Goal: Task Accomplishment & Management: Complete application form

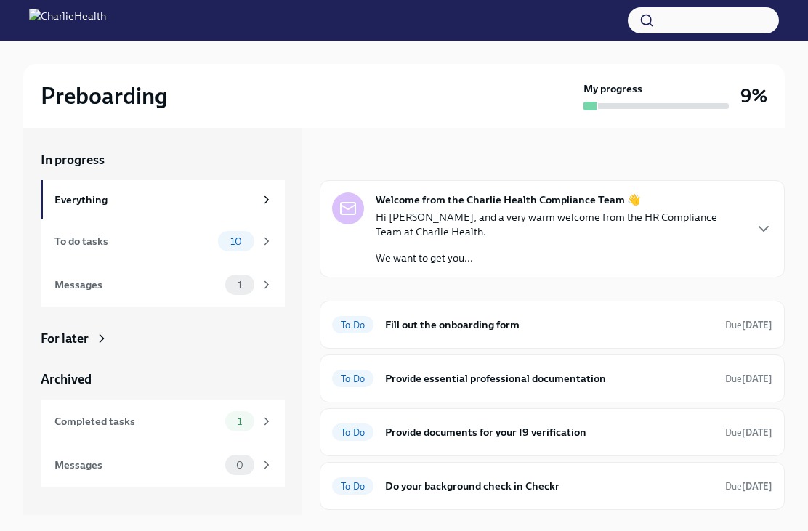
click at [766, 232] on icon "button" at bounding box center [763, 228] width 17 height 17
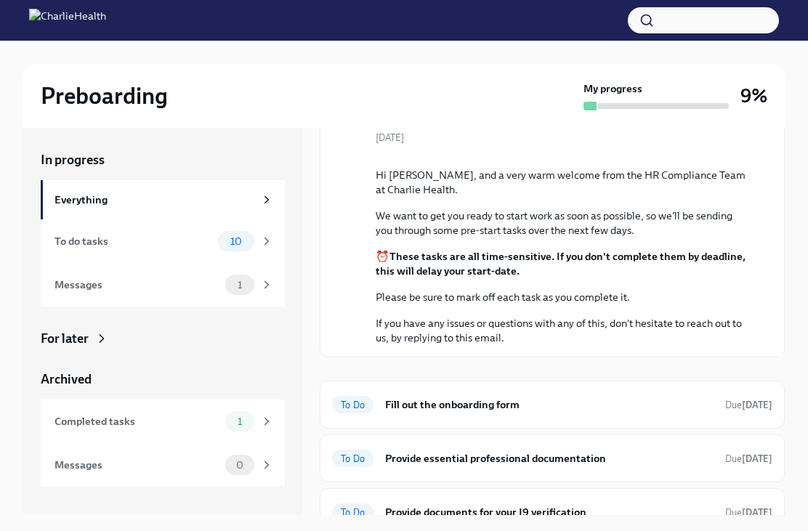
scroll to position [110, 0]
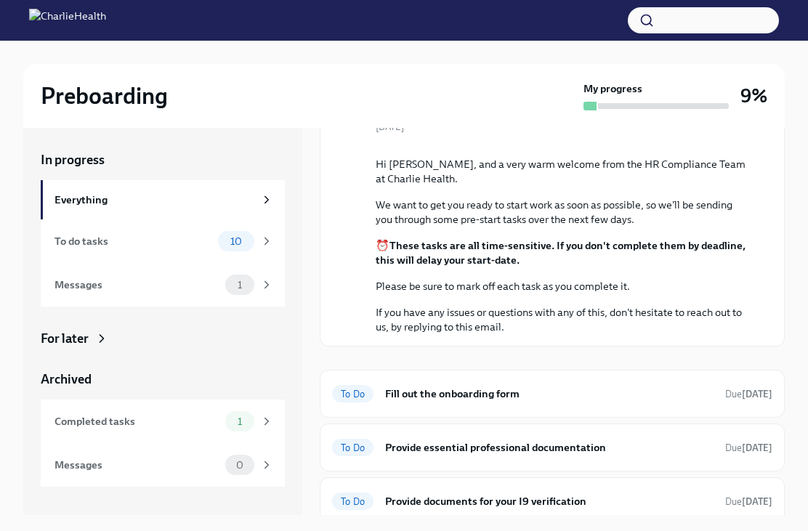
click at [218, 229] on div "To do tasks 10" at bounding box center [163, 241] width 244 height 44
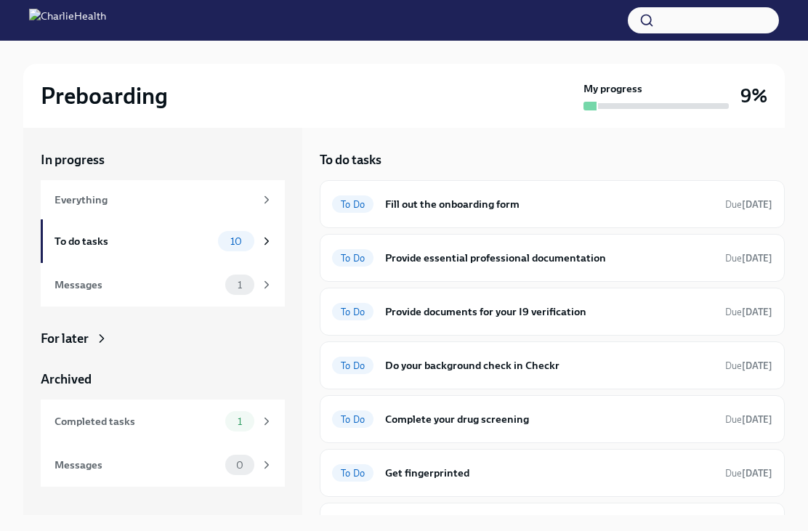
click at [712, 188] on div "To Do Fill out the onboarding form Due [DATE]" at bounding box center [552, 204] width 465 height 48
click at [741, 208] on strong "[DATE]" at bounding box center [756, 204] width 31 height 11
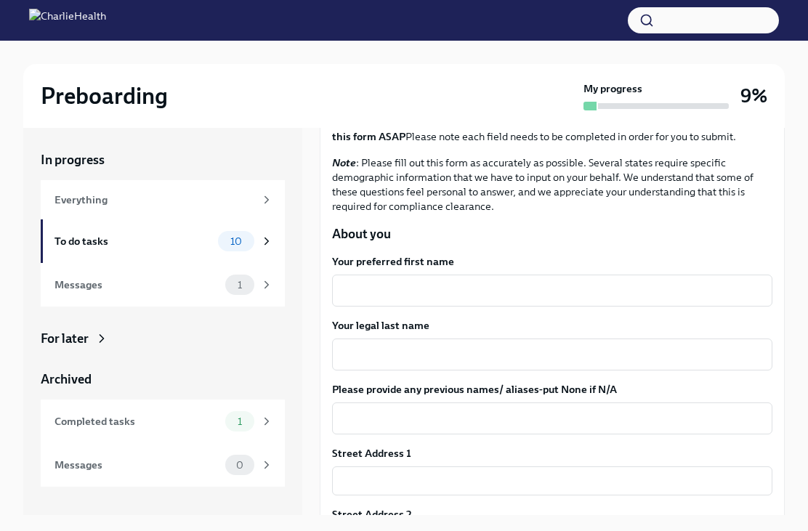
scroll to position [112, 0]
click at [681, 298] on textarea "Your preferred first name" at bounding box center [552, 289] width 423 height 17
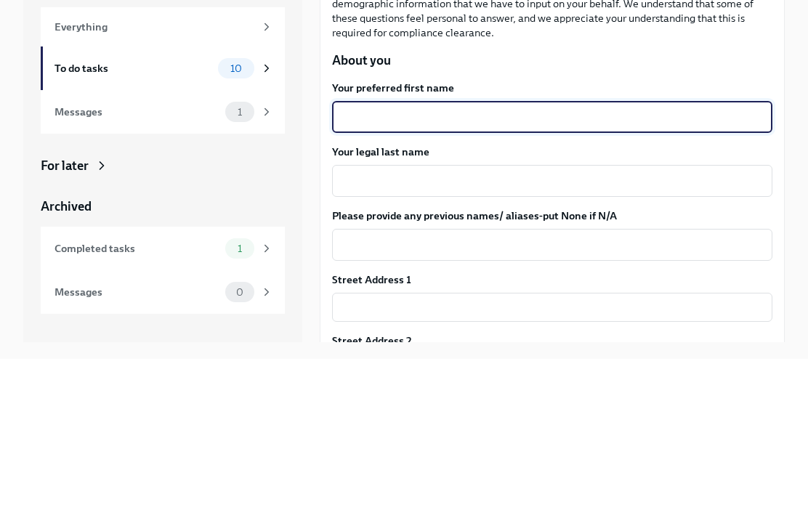
scroll to position [71, 0]
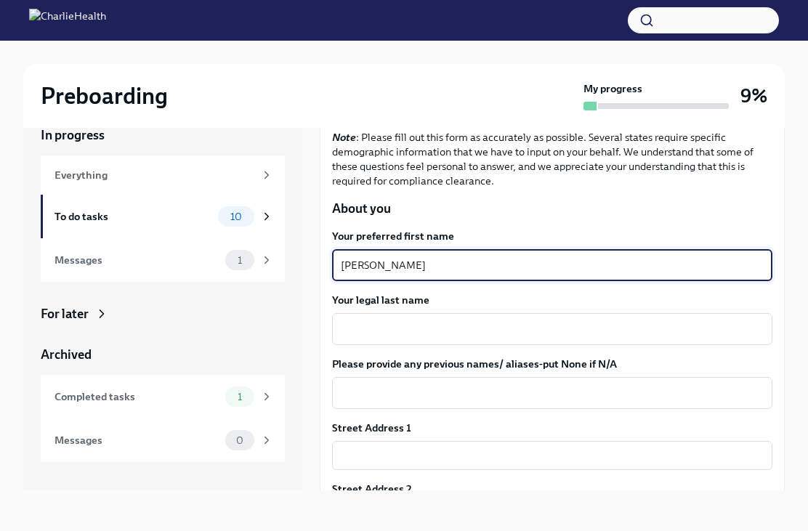
type textarea "[PERSON_NAME]"
click at [458, 320] on textarea "Your legal last name" at bounding box center [552, 328] width 423 height 17
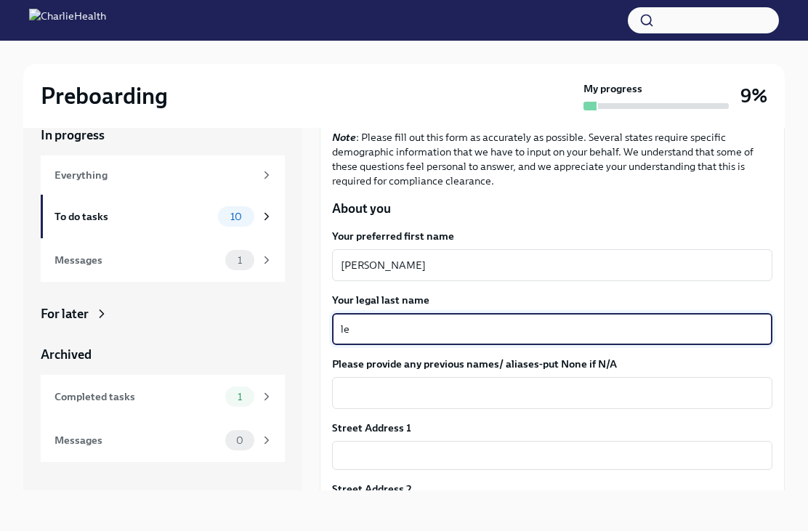
type textarea "l"
type textarea "Lefry"
click at [450, 441] on input "text" at bounding box center [552, 455] width 440 height 29
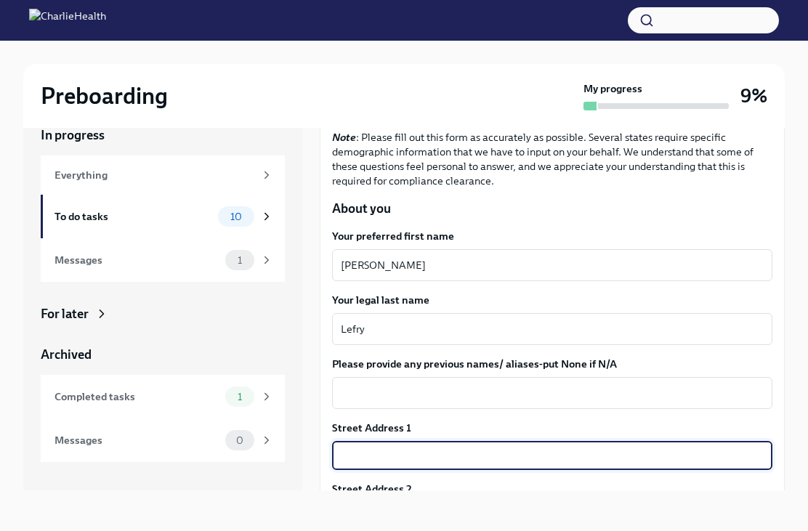
click at [428, 502] on input "text" at bounding box center [552, 516] width 440 height 29
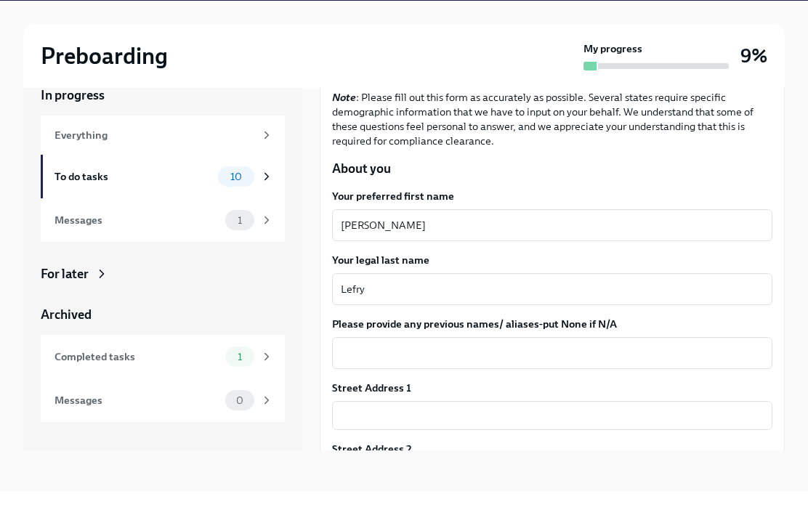
type input "[STREET_ADDRESS]"
type input "1F"
type input "11212"
type input "[GEOGRAPHIC_DATA]"
type input "NY"
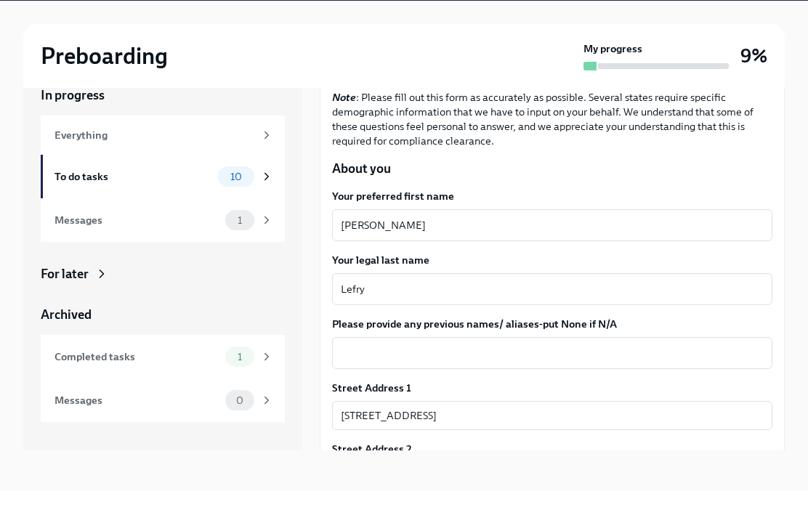
type input "[GEOGRAPHIC_DATA]"
type textarea "NY"
type textarea "[GEOGRAPHIC_DATA]"
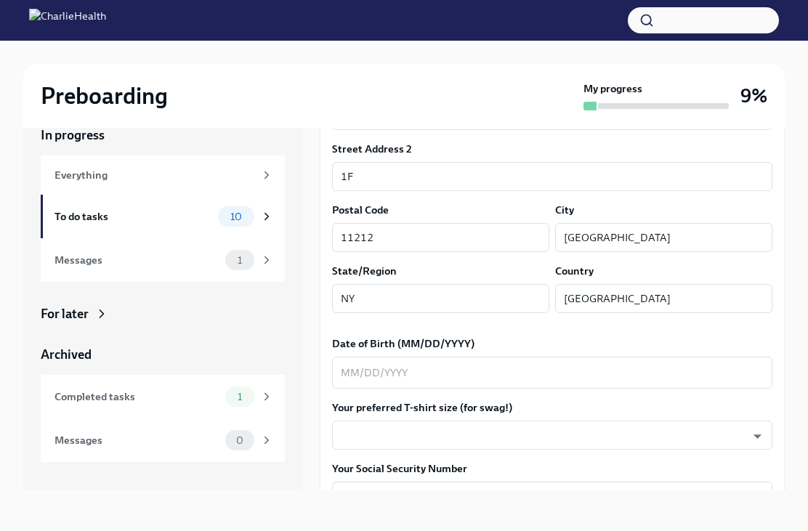
scroll to position [453, 0]
click at [533, 362] on textarea "Date of Birth (MM/DD/YYYY)" at bounding box center [552, 370] width 423 height 17
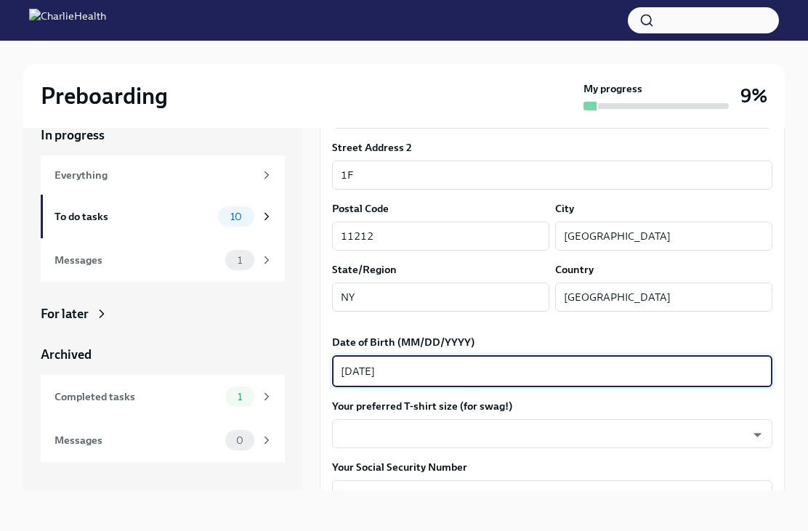
type textarea "[DATE]"
click at [513, 384] on body "Preboarding My progress 9% In progress Everything To do tasks 10 Messages 1 For…" at bounding box center [404, 253] width 808 height 556
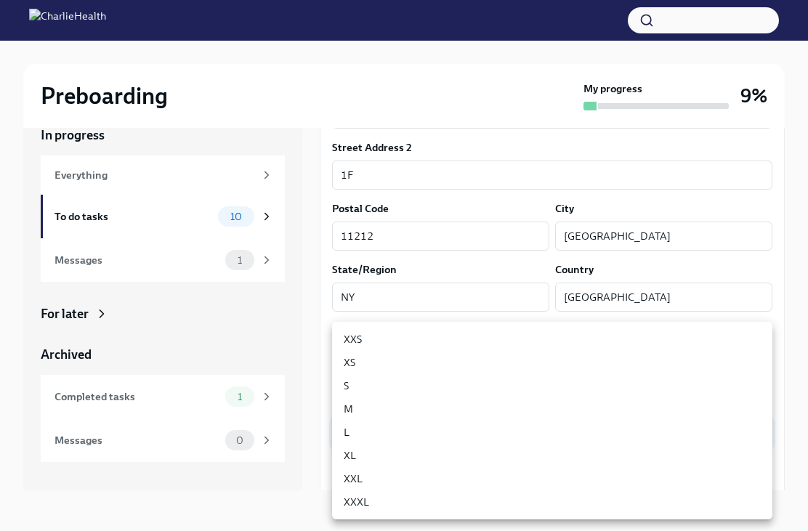
click at [423, 383] on li "S" at bounding box center [552, 385] width 440 height 23
type input "GYTm_qoab"
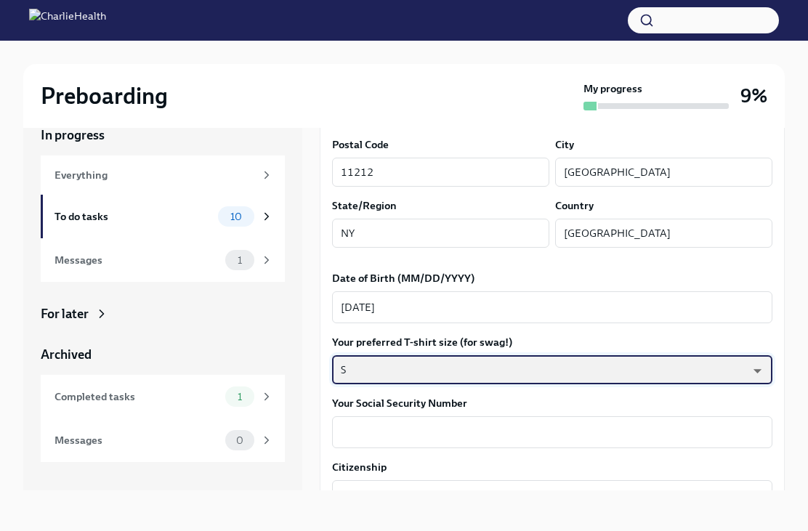
scroll to position [519, 0]
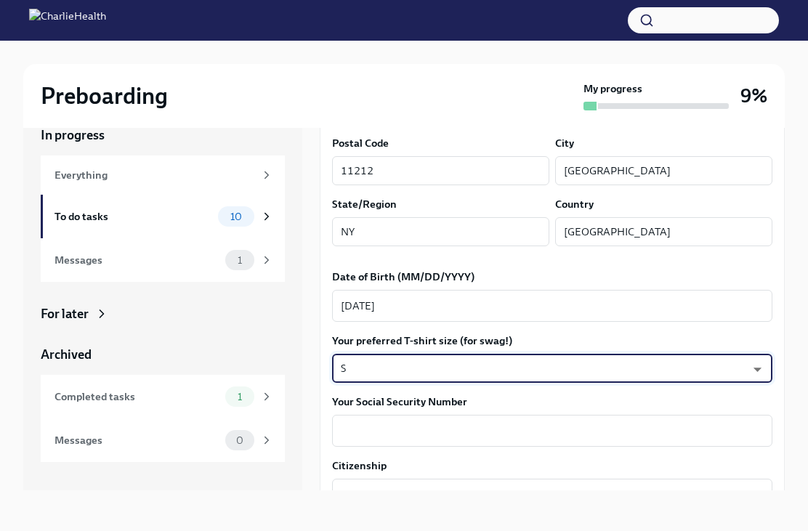
click at [680, 422] on textarea "Your Social Security Number" at bounding box center [552, 430] width 423 height 17
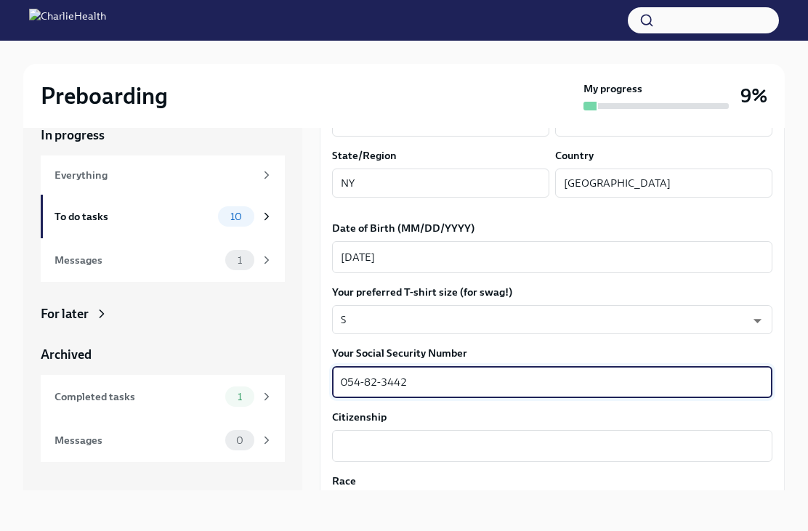
scroll to position [644, 0]
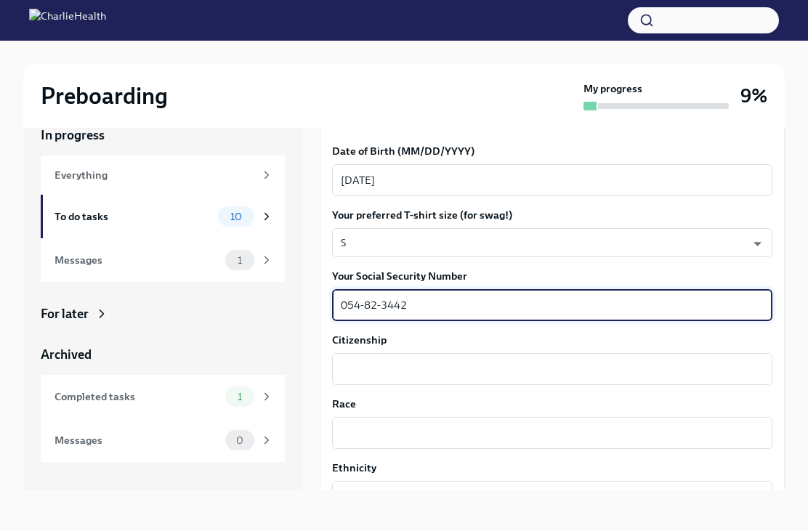
type textarea "054-82-3442"
click at [517, 360] on textarea "Citizenship" at bounding box center [552, 368] width 423 height 17
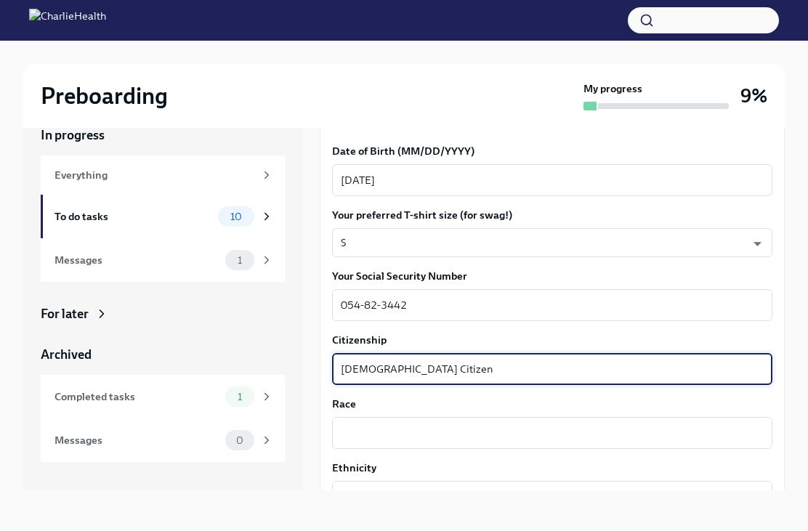
type textarea "[DEMOGRAPHIC_DATA] Citizen"
click at [484, 424] on textarea "Race" at bounding box center [552, 432] width 423 height 17
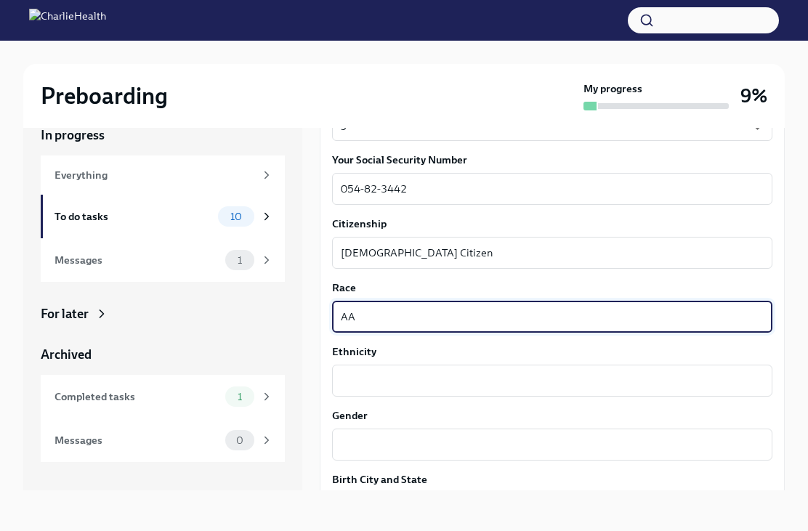
scroll to position [762, 0]
type textarea "AA"
click at [491, 370] on textarea "Ethnicity" at bounding box center [552, 378] width 423 height 17
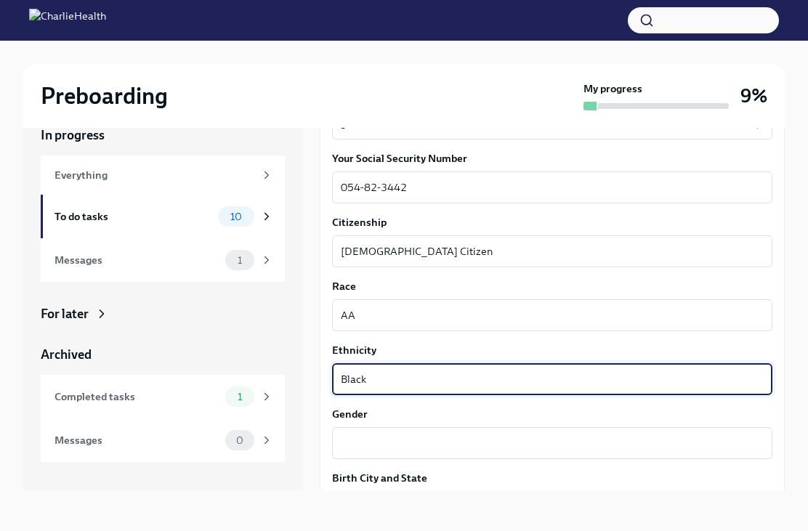
type textarea "Black"
click at [509, 434] on textarea "Gender" at bounding box center [552, 442] width 423 height 17
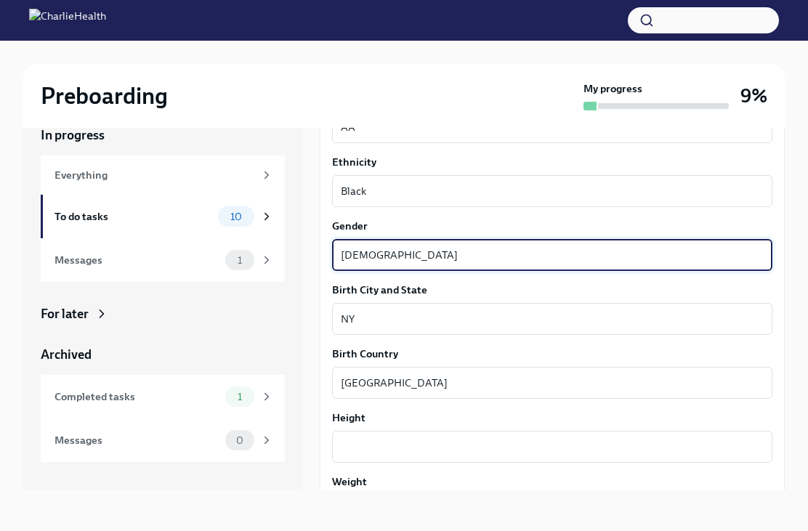
scroll to position [955, 0]
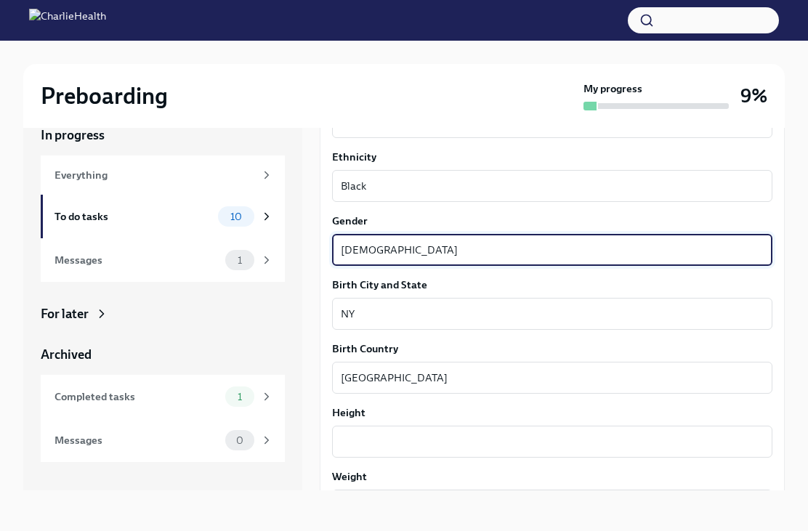
type textarea "[DEMOGRAPHIC_DATA]"
click at [486, 433] on textarea "Height" at bounding box center [552, 441] width 423 height 17
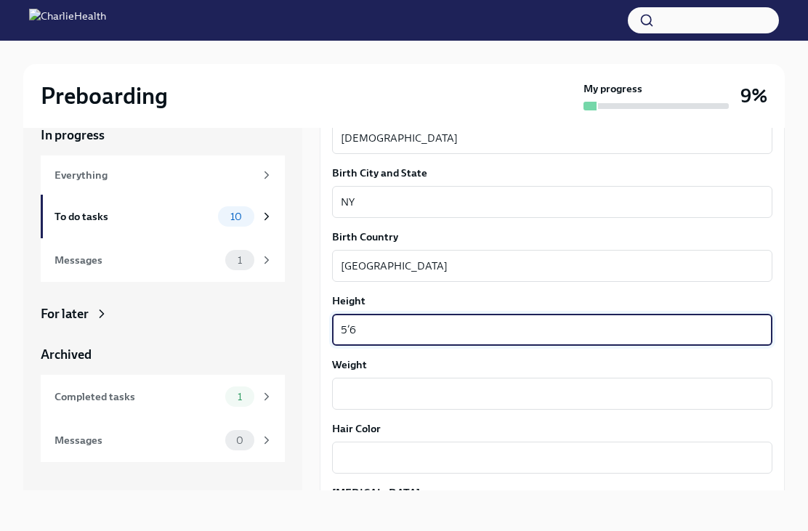
scroll to position [1068, 0]
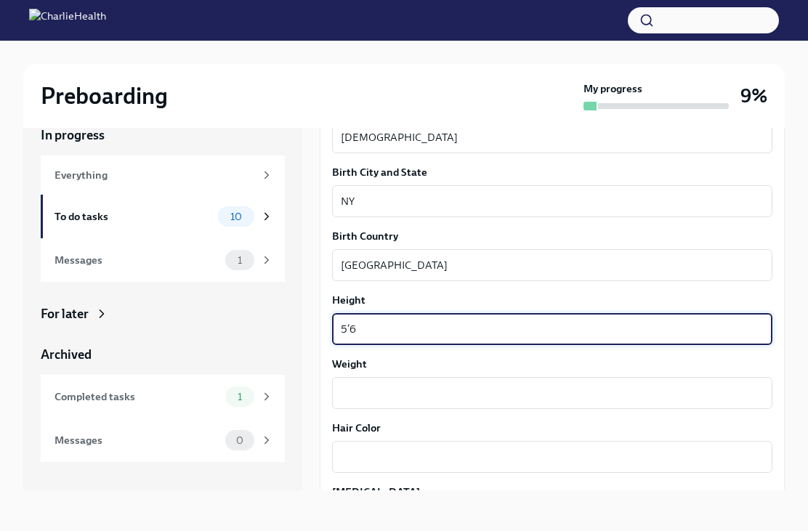
type textarea "5’6"
click at [485, 384] on textarea "Weight" at bounding box center [552, 392] width 423 height 17
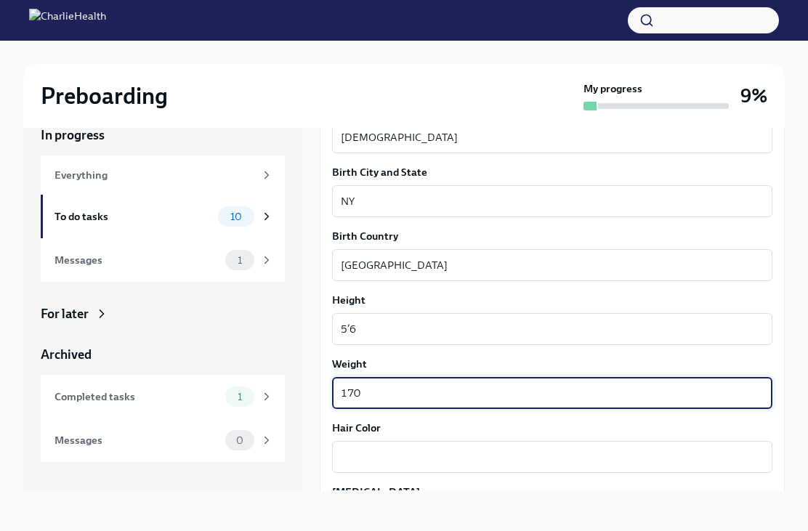
type textarea "170"
click at [479, 420] on label "Hair Color" at bounding box center [552, 427] width 440 height 15
click at [479, 448] on textarea "Hair Color" at bounding box center [552, 456] width 423 height 17
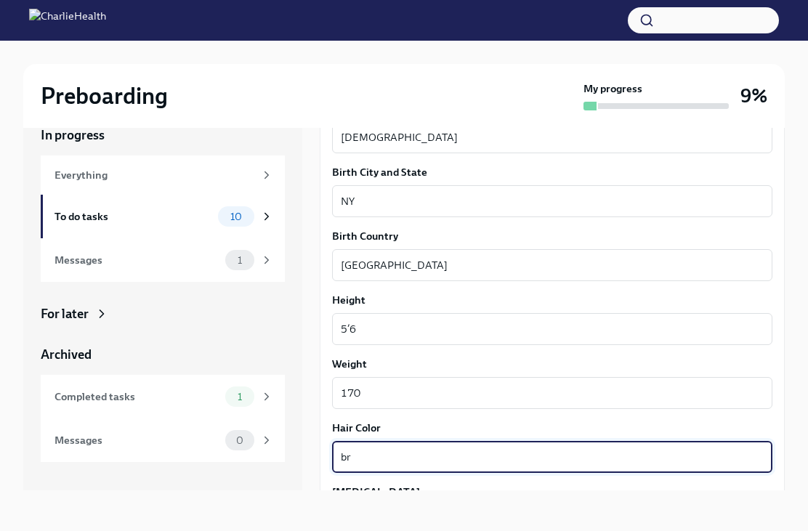
type textarea "b"
type textarea "r"
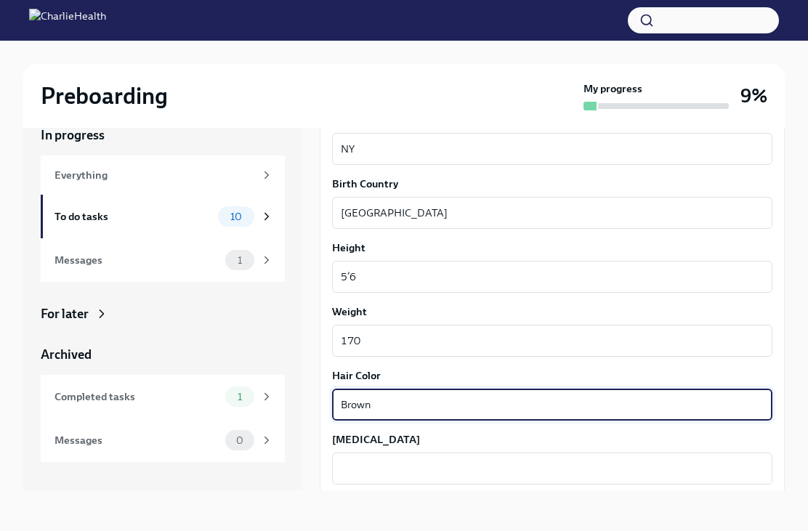
scroll to position [1163, 0]
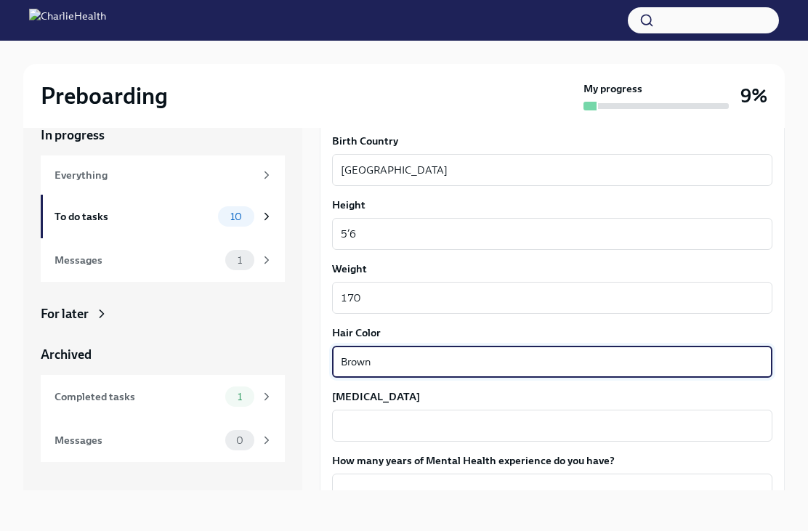
type textarea "Brown"
click at [489, 417] on textarea "[MEDICAL_DATA]" at bounding box center [552, 425] width 423 height 17
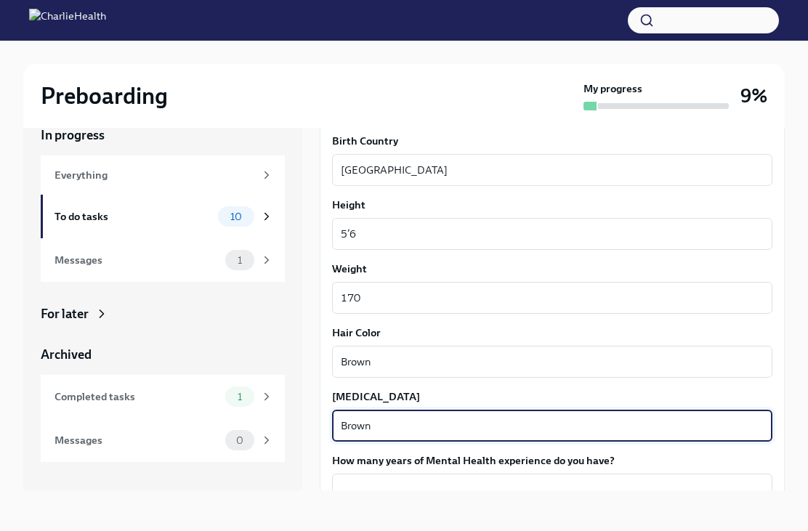
scroll to position [1221, 0]
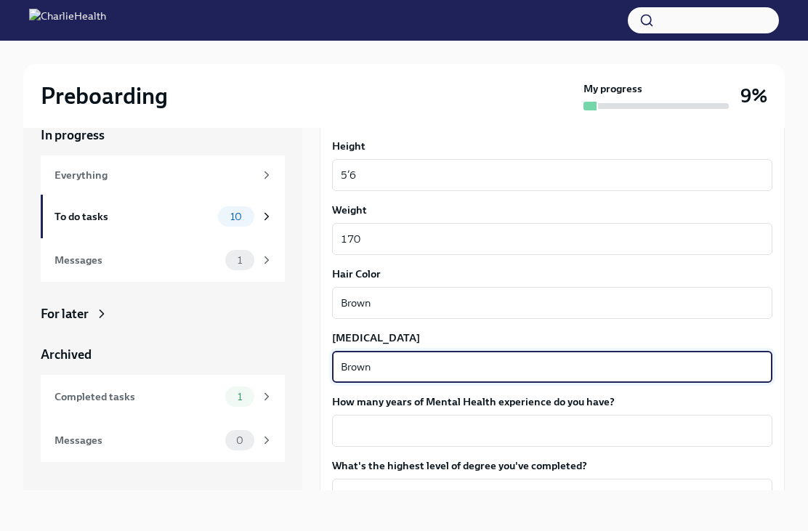
type textarea "Brown"
click at [506, 422] on textarea "How many years of Mental Health experience do you have?" at bounding box center [552, 430] width 423 height 17
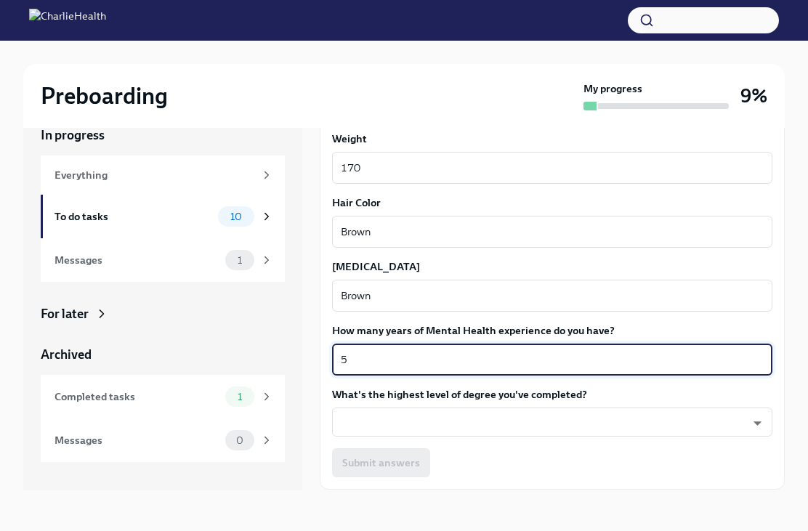
scroll to position [1292, 0]
type textarea "5"
click at [488, 388] on body "Preboarding My progress 9% In progress Everything To do tasks 10 Messages 1 For…" at bounding box center [404, 253] width 808 height 556
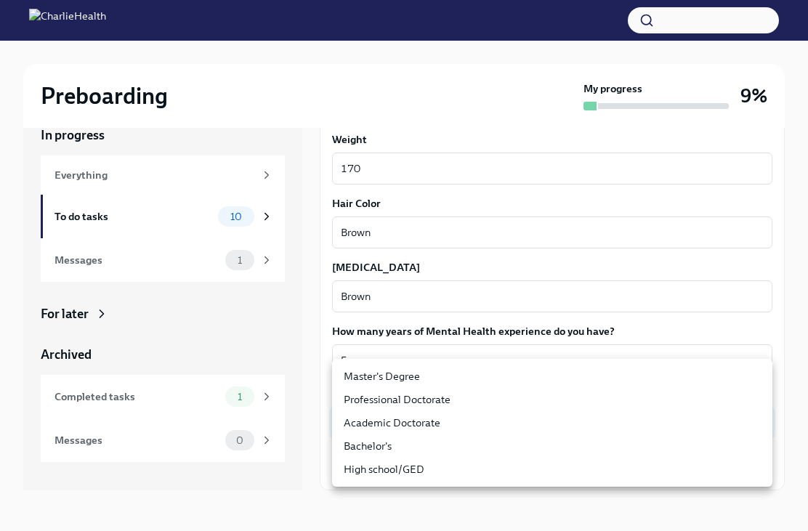
click at [414, 381] on li "Master's Degree" at bounding box center [552, 376] width 440 height 23
type input "2vBr-ghkD"
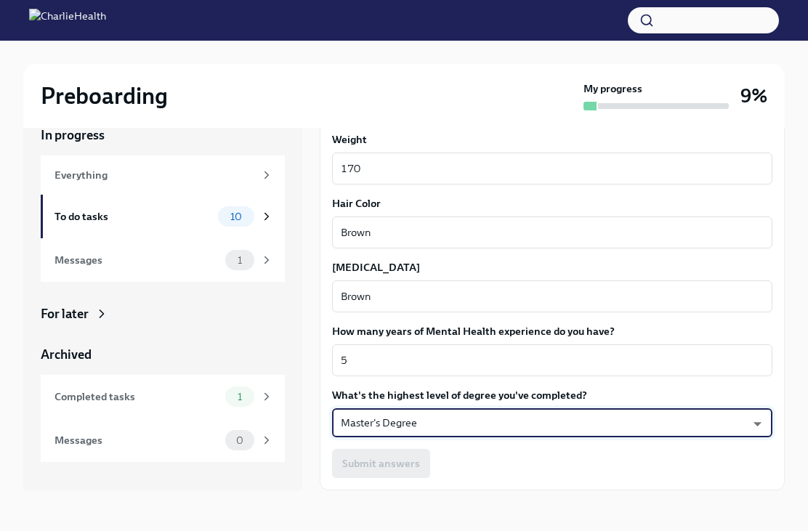
click at [495, 351] on textarea "5" at bounding box center [552, 359] width 423 height 17
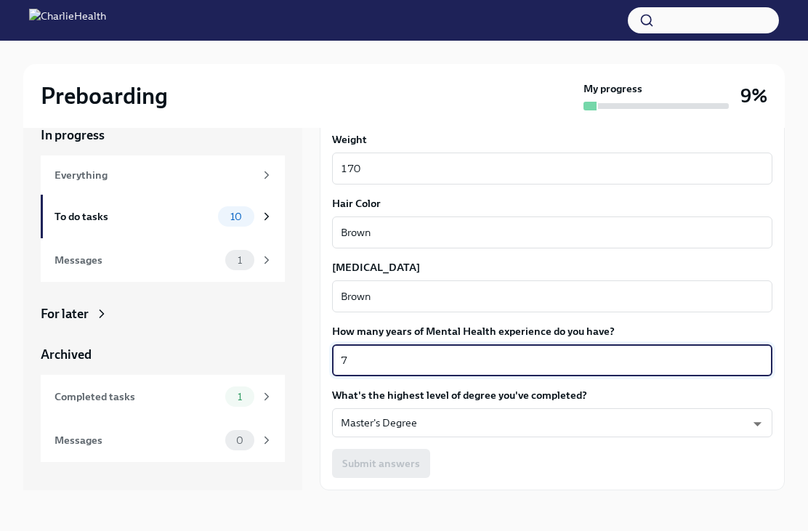
type textarea "7"
click at [553, 449] on div "Submit answers" at bounding box center [552, 463] width 440 height 29
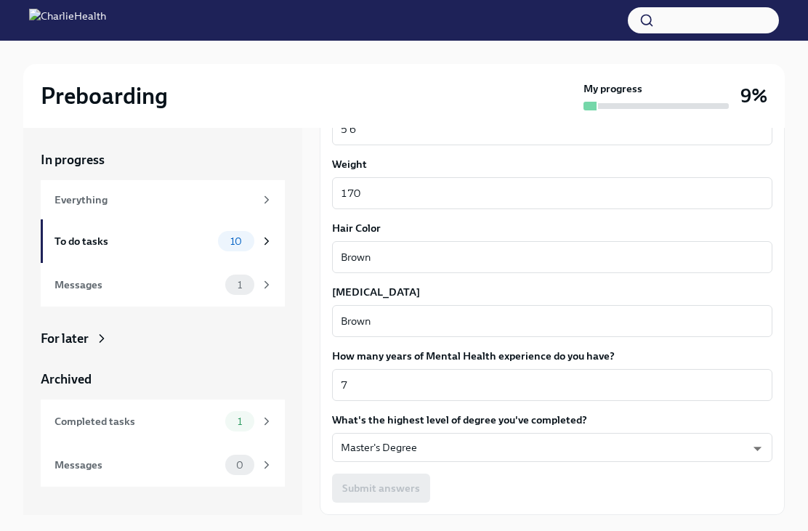
click at [757, 359] on label "How many years of Mental Health experience do you have?" at bounding box center [552, 356] width 440 height 15
click at [757, 376] on textarea "7" at bounding box center [552, 384] width 423 height 17
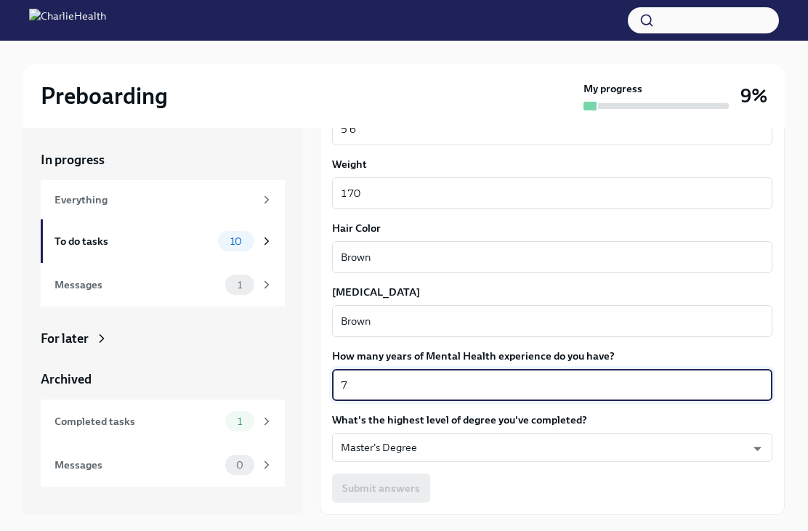
click at [571, 460] on body "Preboarding My progress 9% In progress Everything To do tasks 10 Messages 1 For…" at bounding box center [404, 278] width 808 height 556
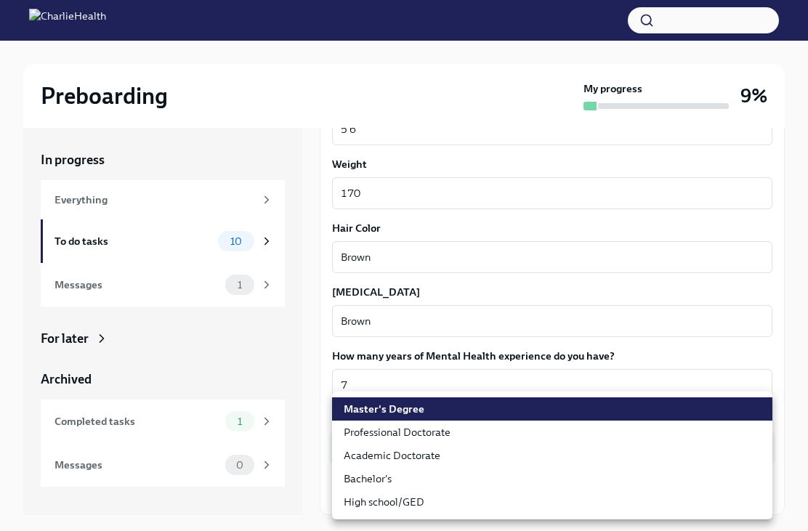
click at [582, 412] on li "Master's Degree" at bounding box center [552, 408] width 440 height 23
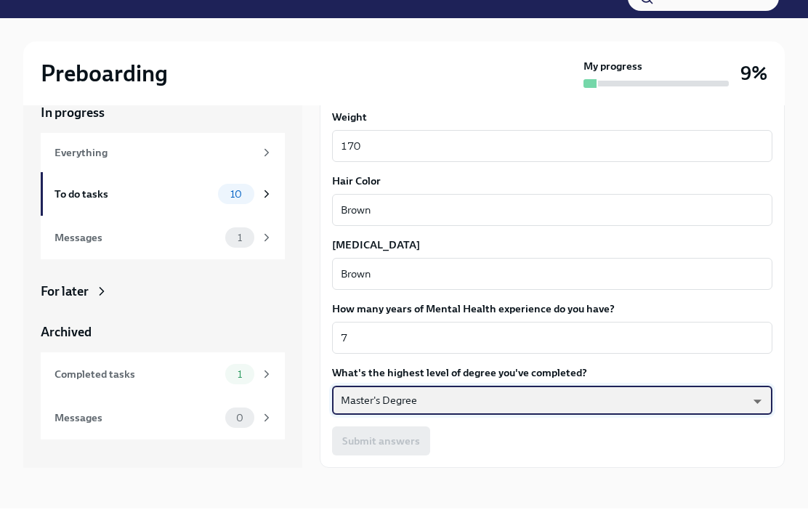
scroll to position [25, 0]
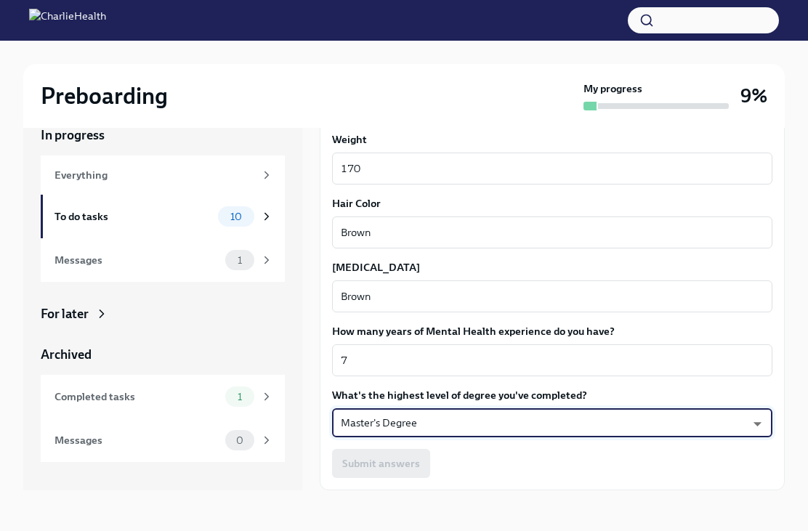
click at [577, 530] on button "Next task : Provide essential professional documentation" at bounding box center [461, 522] width 282 height 29
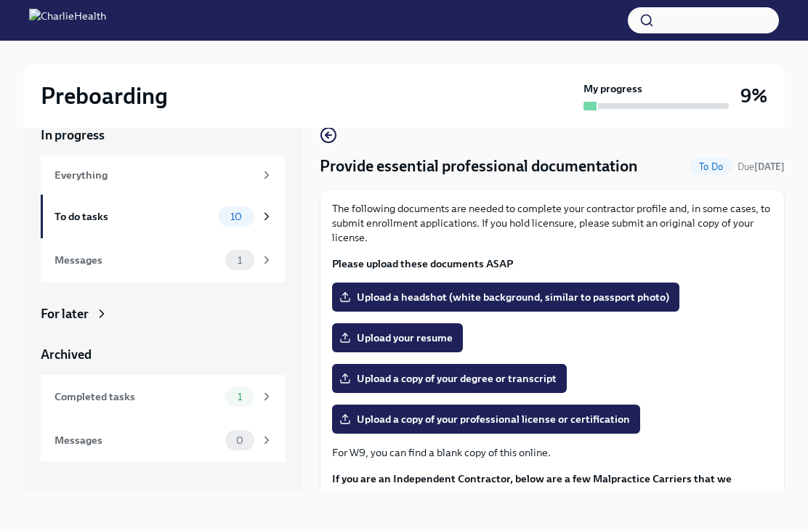
click at [617, 296] on span "Upload a headshot (white background, similar to passport photo)" at bounding box center [505, 297] width 327 height 15
click at [0, 0] on input "Upload a headshot (white background, similar to passport photo)" at bounding box center [0, 0] width 0 height 0
click at [449, 292] on span "Upload a headshot (white background, similar to passport photo)" at bounding box center [505, 297] width 327 height 15
click at [0, 0] on input "Upload a headshot (white background, similar to passport photo)" at bounding box center [0, 0] width 0 height 0
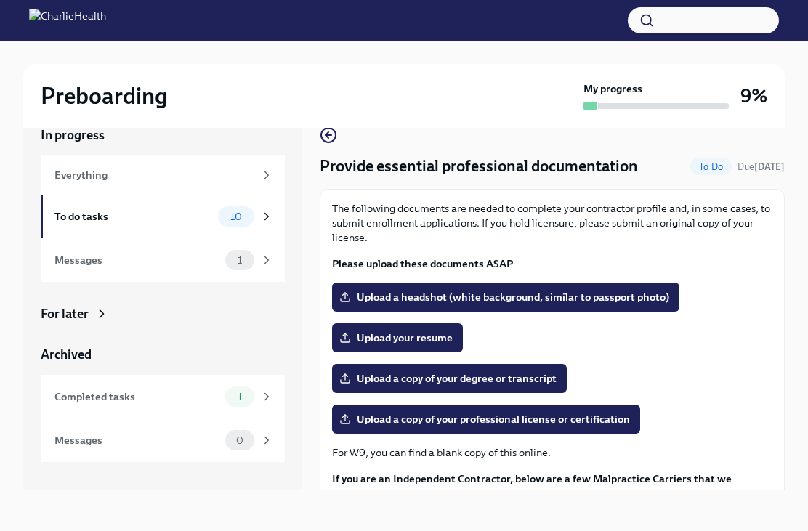
click at [463, 282] on label "Upload a headshot (white background, similar to passport photo)" at bounding box center [505, 296] width 347 height 29
click at [0, 0] on input "Upload a headshot (white background, similar to passport photo)" at bounding box center [0, 0] width 0 height 0
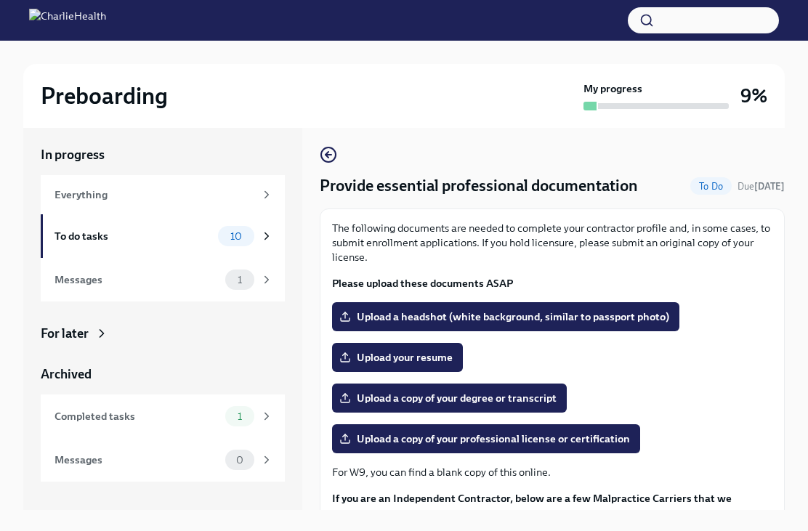
click at [626, 320] on span "Upload a headshot (white background, similar to passport photo)" at bounding box center [505, 316] width 327 height 15
click at [0, 0] on input "Upload a headshot (white background, similar to passport photo)" at bounding box center [0, 0] width 0 height 0
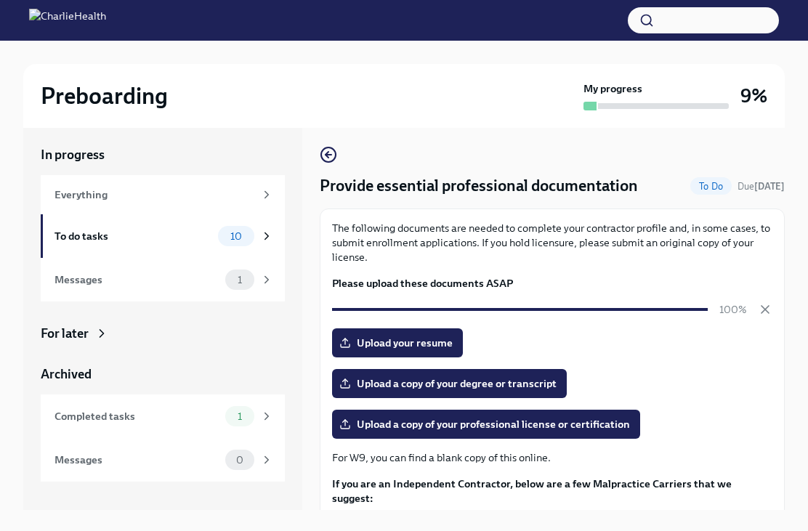
click at [444, 335] on label "Upload your resume" at bounding box center [397, 342] width 131 height 29
click at [0, 0] on input "Upload your resume" at bounding box center [0, 0] width 0 height 0
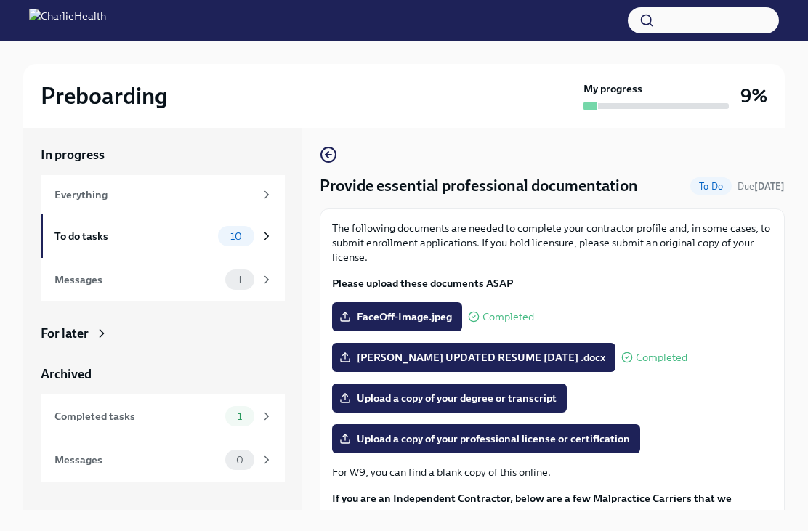
click at [517, 354] on span "[PERSON_NAME] UPDATED RESUME [DATE] .docx" at bounding box center [473, 357] width 263 height 15
click at [0, 0] on input "[PERSON_NAME] UPDATED RESUME [DATE] .docx" at bounding box center [0, 0] width 0 height 0
click at [532, 400] on span "Upload a copy of your degree or transcript" at bounding box center [449, 398] width 214 height 15
click at [0, 0] on input "Upload a copy of your degree or transcript" at bounding box center [0, 0] width 0 height 0
click at [511, 402] on span "Upload a copy of your degree or transcript" at bounding box center [449, 398] width 214 height 15
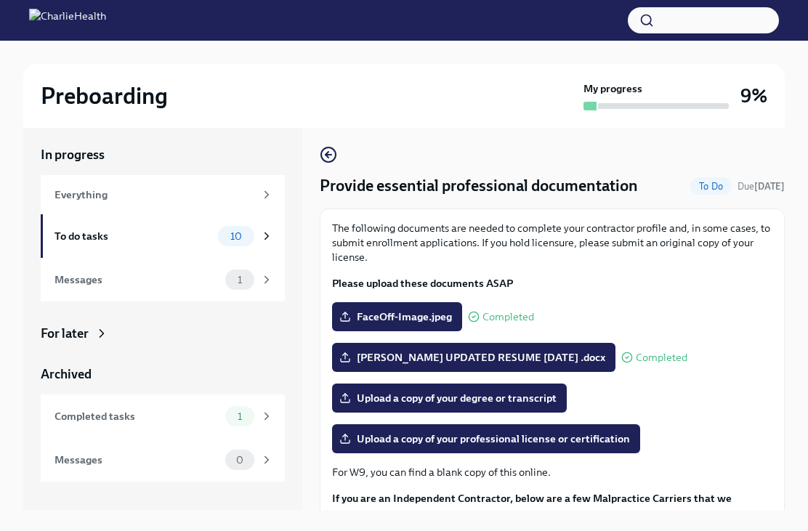
click at [0, 0] on input "Upload a copy of your degree or transcript" at bounding box center [0, 0] width 0 height 0
click at [447, 437] on span "Upload a copy of your professional license or certification" at bounding box center [486, 438] width 288 height 15
click at [0, 0] on input "Upload a copy of your professional license or certification" at bounding box center [0, 0] width 0 height 0
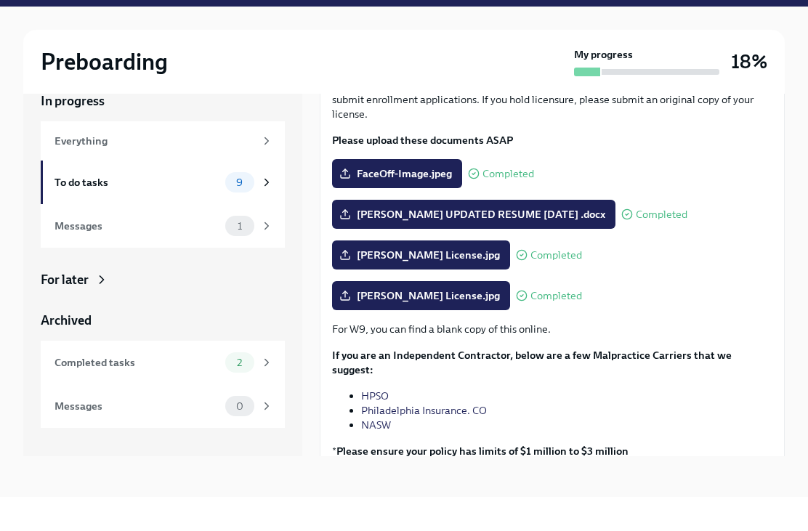
scroll to position [25, 0]
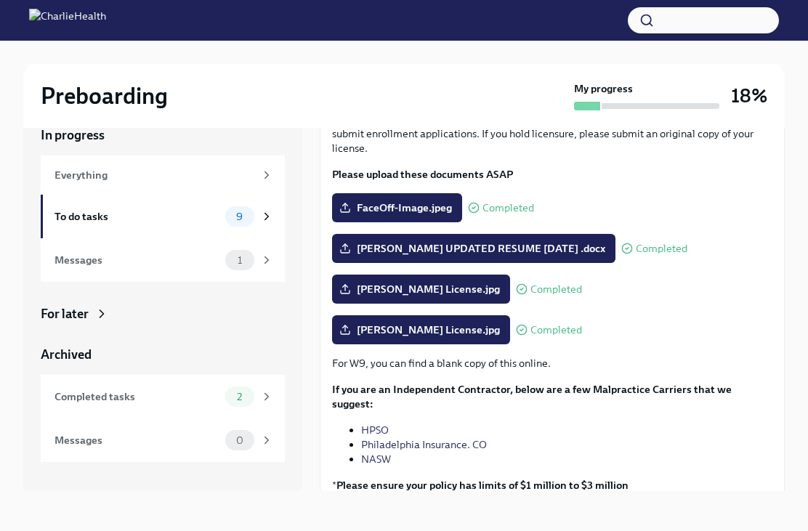
click at [569, 529] on span "Next task : Provide documents for your I9 verification" at bounding box center [455, 536] width 251 height 15
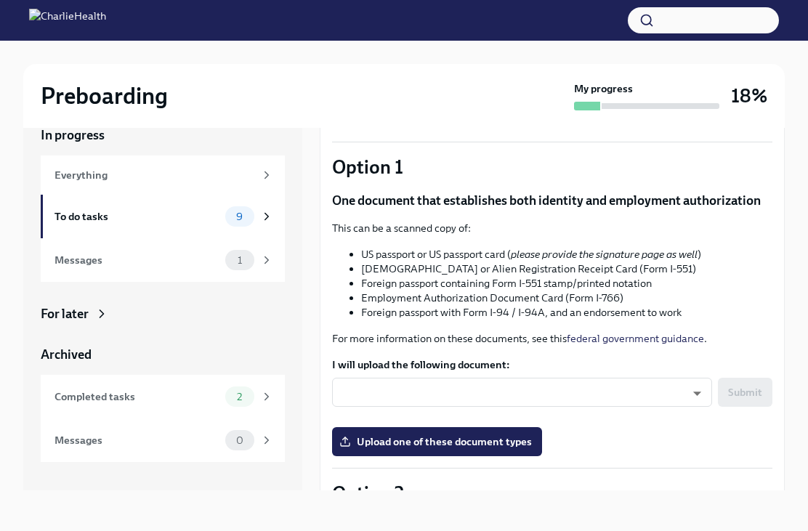
scroll to position [89, 0]
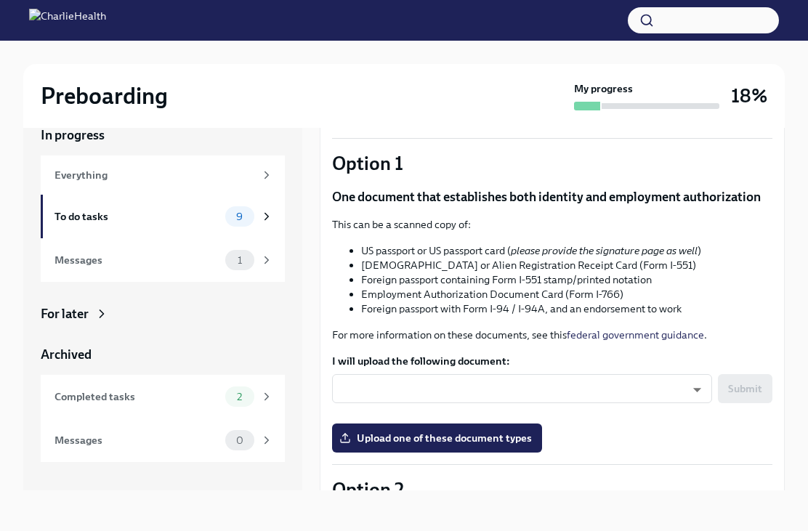
click at [691, 386] on body "Preboarding My progress 18% In progress Everything To do tasks 9 Messages 1 For…" at bounding box center [404, 253] width 808 height 556
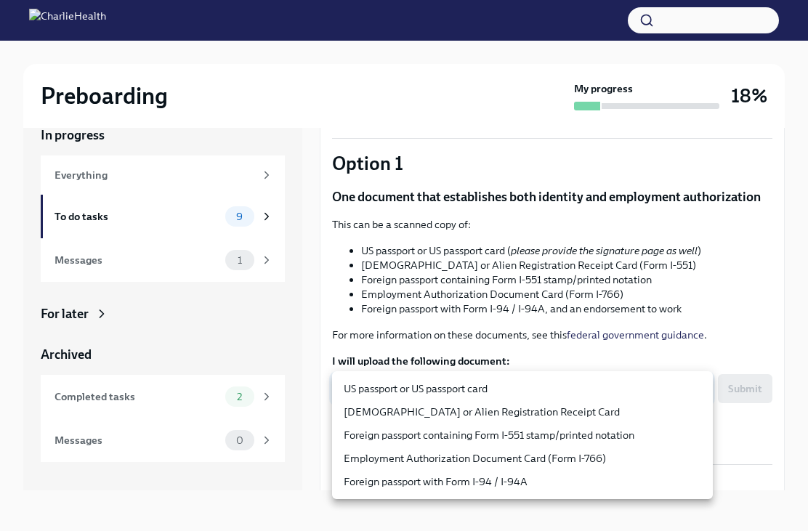
click at [667, 386] on li "US passport or US passport card" at bounding box center [522, 388] width 381 height 23
type input "KnYOjnC8x"
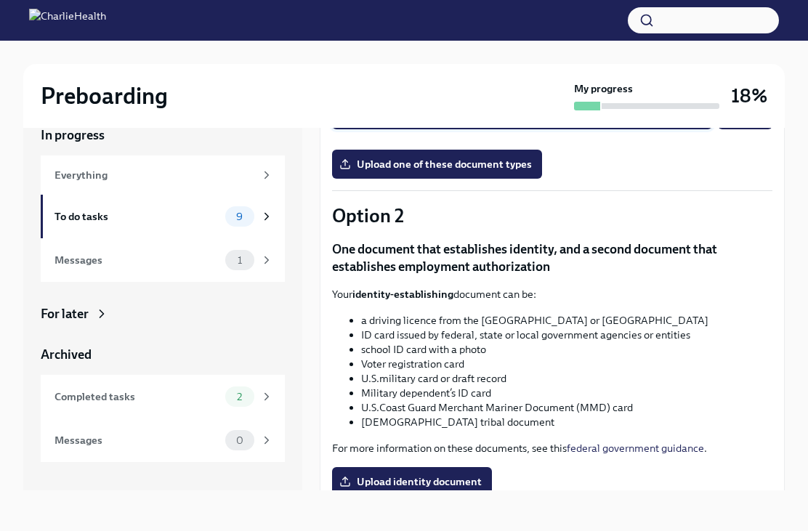
scroll to position [413, 0]
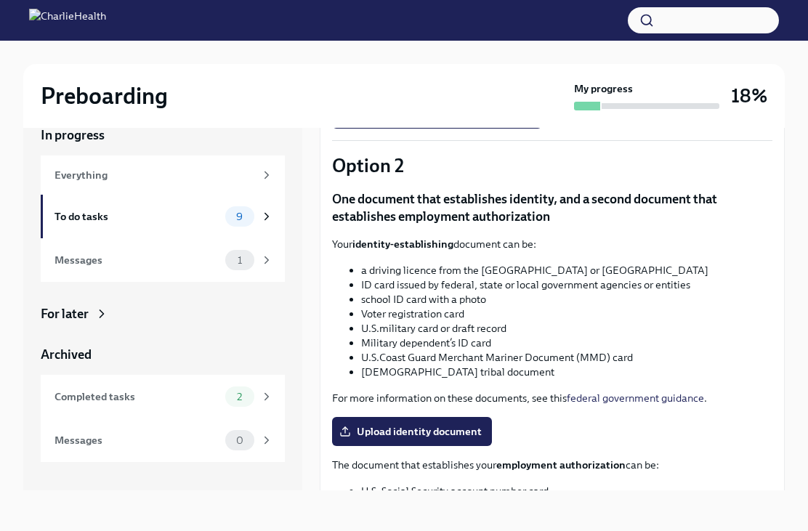
click at [779, 354] on div "You have a choice of which documents you provide for your I9. Option 1 One docu…" at bounding box center [552, 242] width 465 height 932
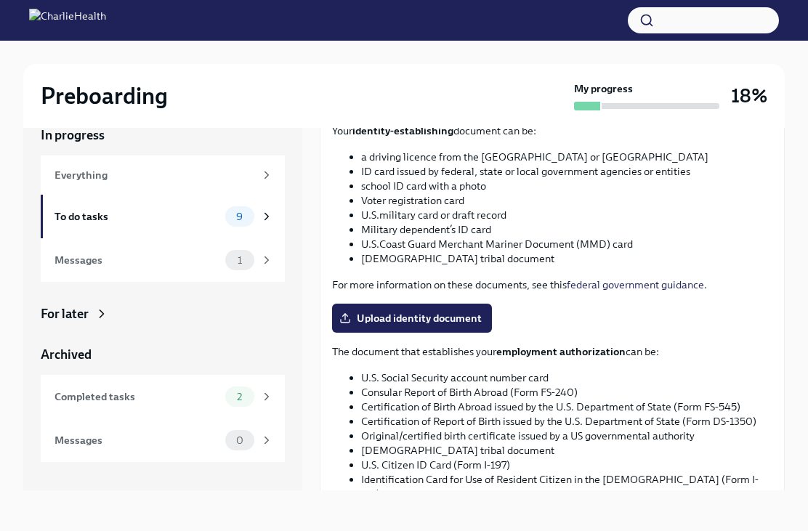
scroll to position [527, 0]
click at [789, 147] on div "Preboarding My progress 18% In progress Everything To do tasks 9 Messages 1 For…" at bounding box center [404, 273] width 808 height 515
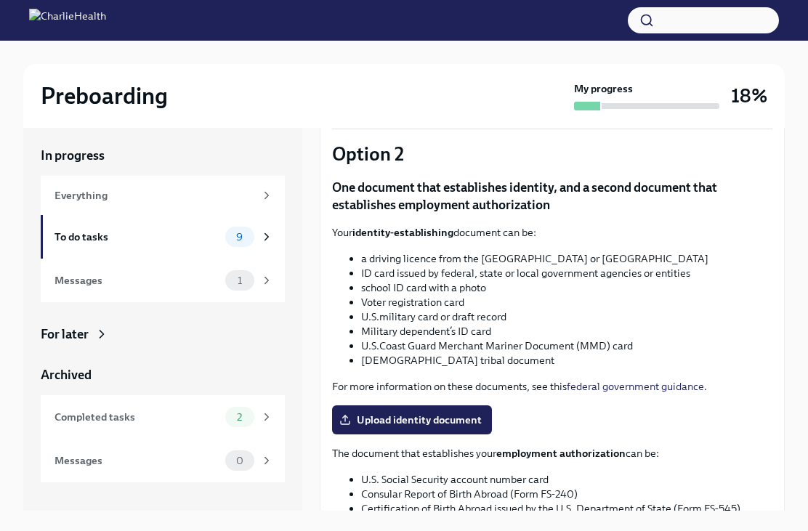
scroll to position [446, 0]
click at [456, 415] on span "Upload identity document" at bounding box center [411, 419] width 139 height 15
click at [0, 0] on input "Upload identity document" at bounding box center [0, 0] width 0 height 0
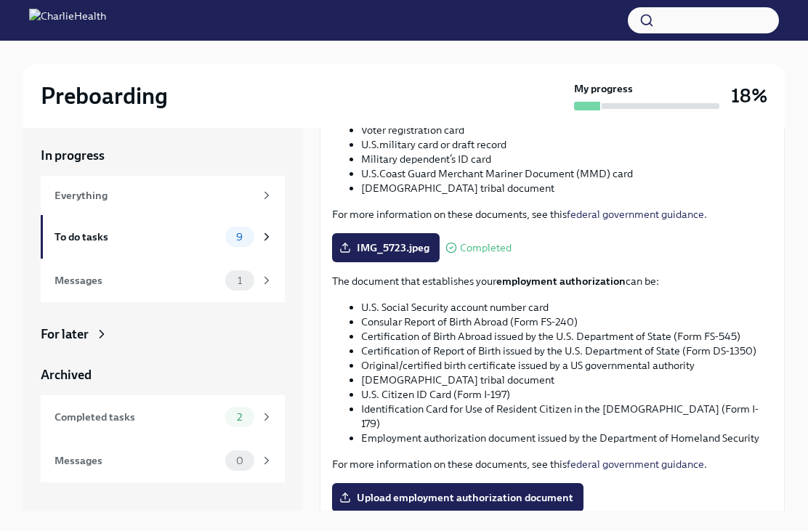
scroll to position [617, 0]
click at [543, 491] on span "Upload employment authorization document" at bounding box center [457, 498] width 231 height 15
click at [0, 0] on input "Upload employment authorization document" at bounding box center [0, 0] width 0 height 0
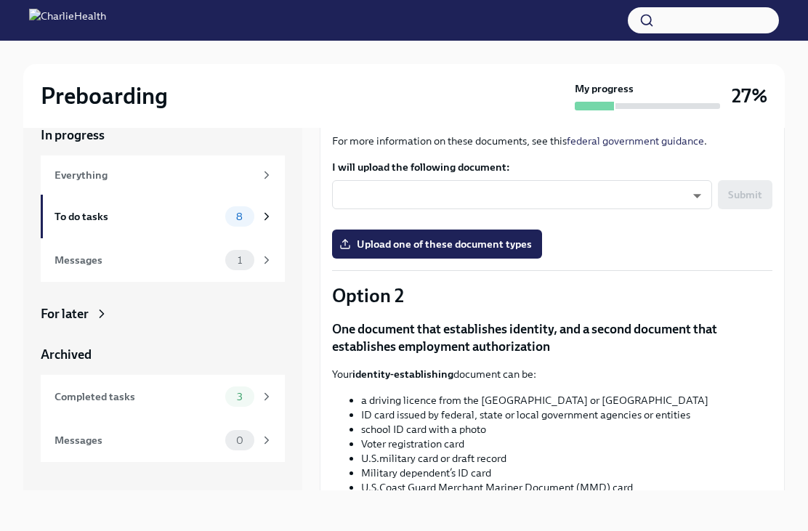
scroll to position [285, 0]
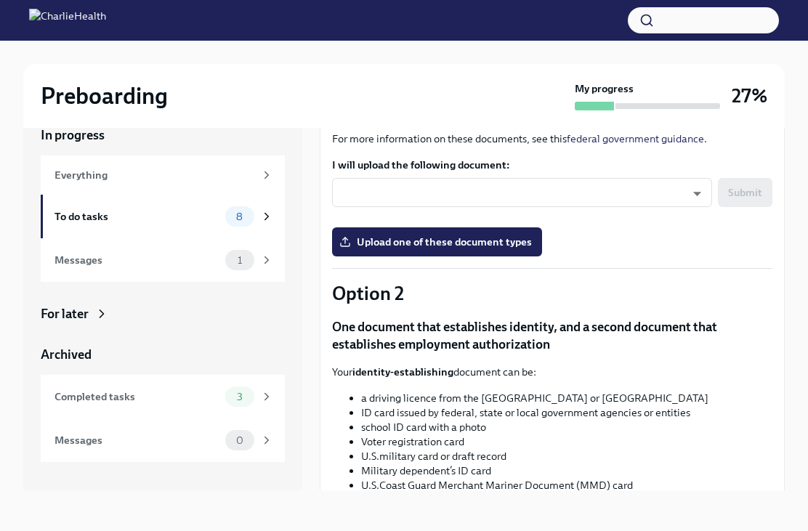
click at [691, 190] on body "Preboarding My progress 27% In progress Everything To do tasks 8 Messages 1 For…" at bounding box center [404, 253] width 808 height 556
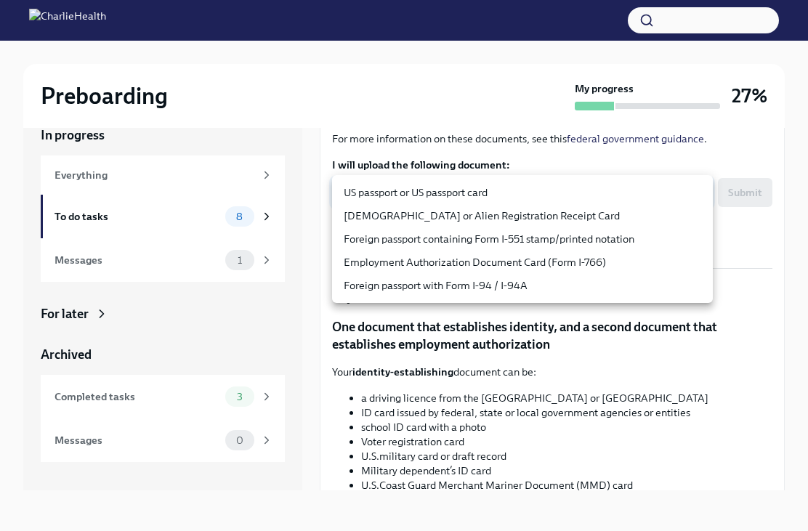
click at [379, 211] on li "[DEMOGRAPHIC_DATA] or Alien Registration Receipt Card" at bounding box center [522, 215] width 381 height 23
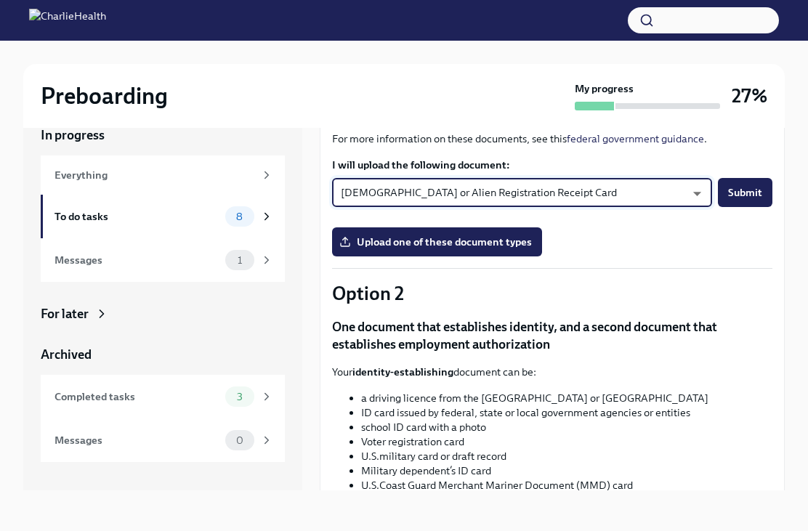
click at [698, 192] on body "Preboarding My progress 27% In progress Everything To do tasks 8 Messages 1 For…" at bounding box center [404, 253] width 808 height 556
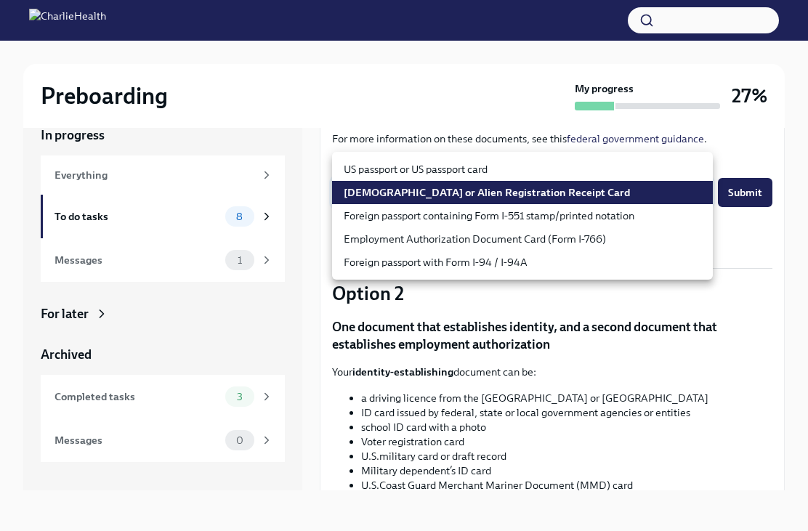
click at [365, 174] on li "US passport or US passport card" at bounding box center [522, 169] width 381 height 23
type input "KnYOjnC8x"
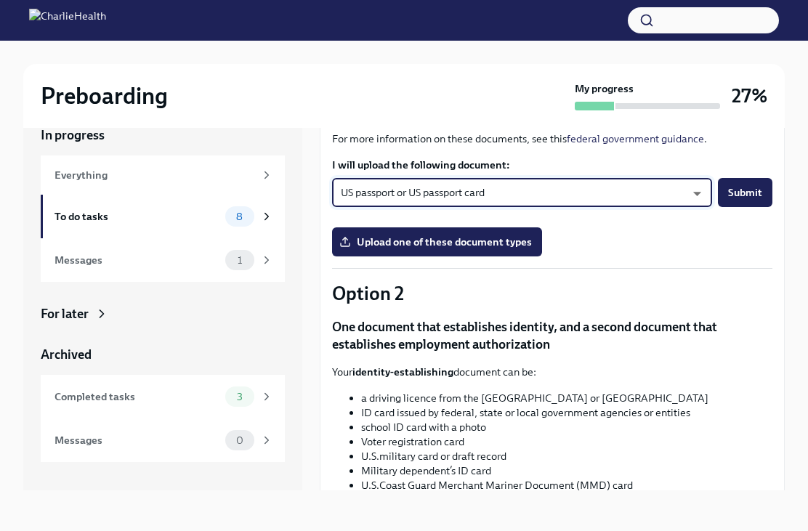
click at [378, 243] on span "Upload one of these document types" at bounding box center [437, 242] width 190 height 15
click at [0, 0] on input "Upload one of these document types" at bounding box center [0, 0] width 0 height 0
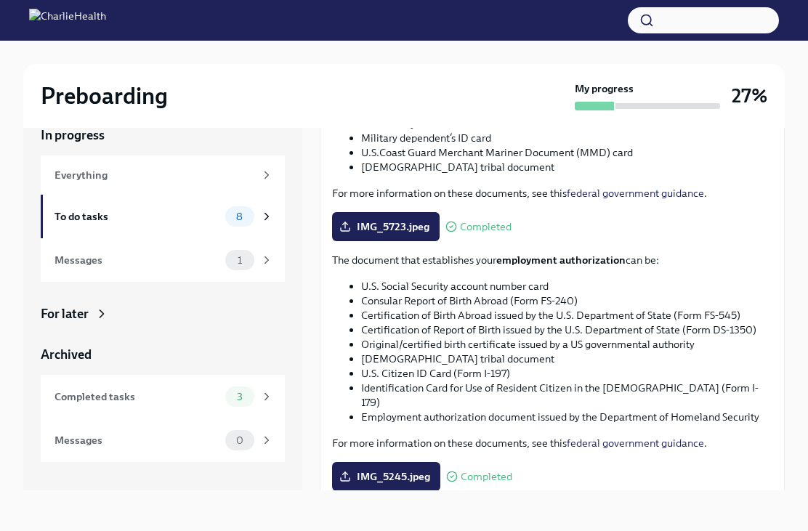
scroll to position [602, 0]
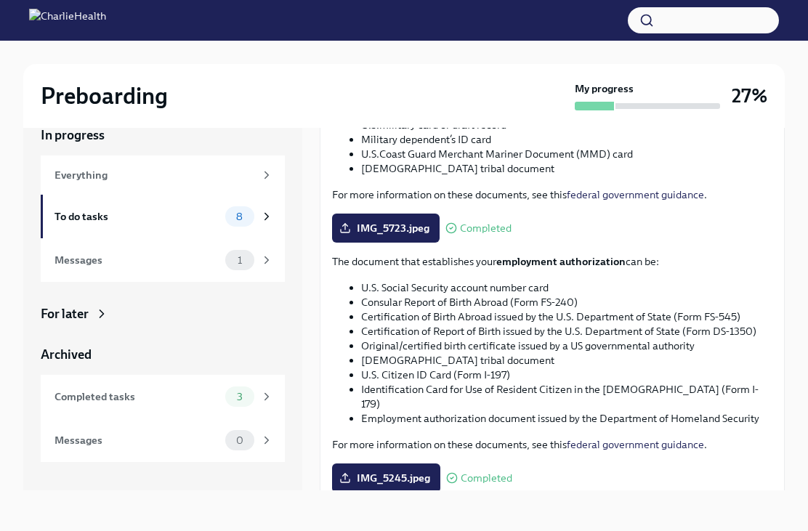
click at [373, 529] on span "Next task : Do your background check in Checkr" at bounding box center [442, 536] width 224 height 15
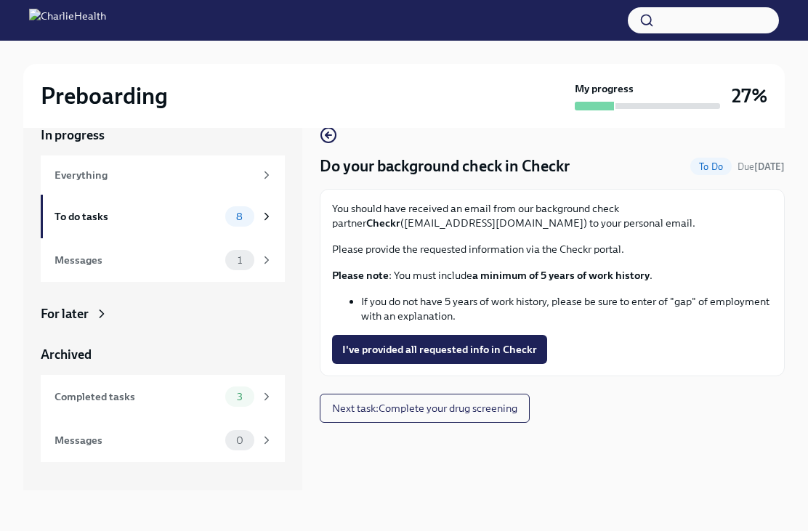
click at [363, 350] on span "I've provided all requested info in Checkr" at bounding box center [439, 349] width 195 height 15
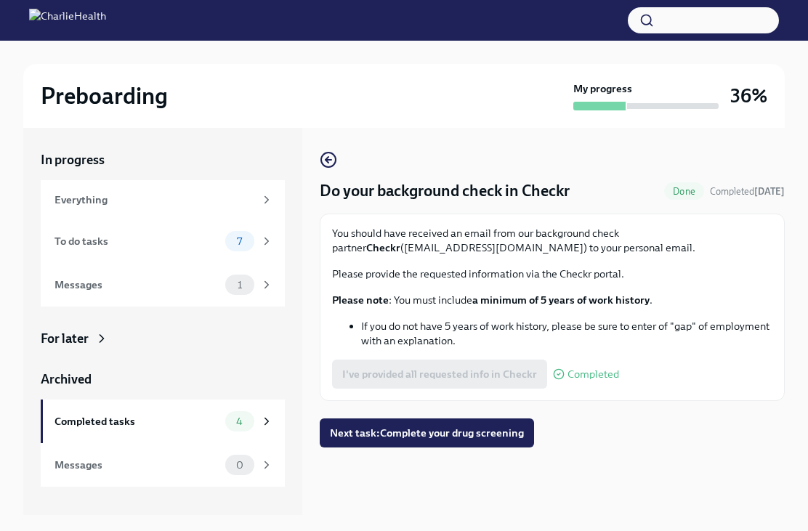
click at [354, 439] on span "Next task : Complete your drug screening" at bounding box center [427, 433] width 194 height 15
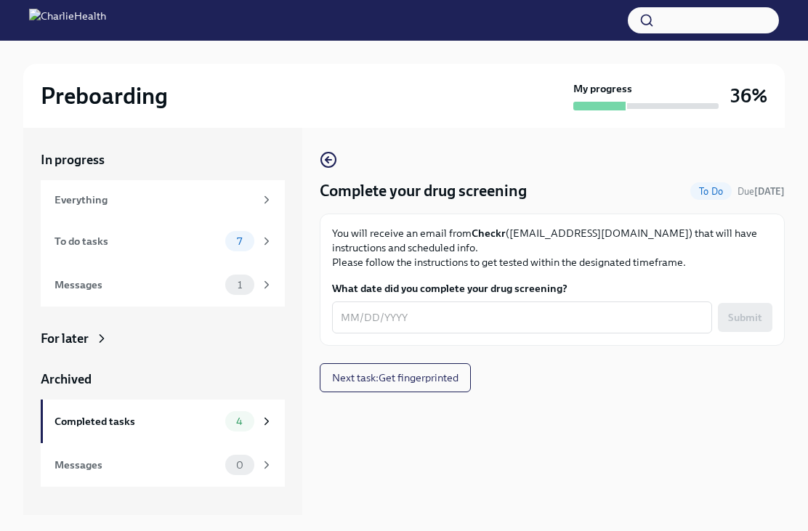
click at [372, 313] on textarea "What date did you complete your drug screening?" at bounding box center [522, 317] width 362 height 17
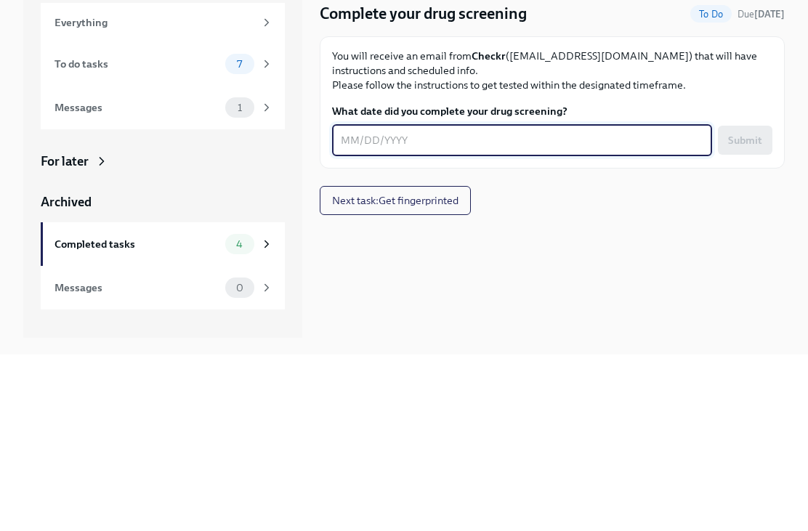
click at [610, 309] on textarea "What date did you complete your drug screening?" at bounding box center [522, 317] width 362 height 17
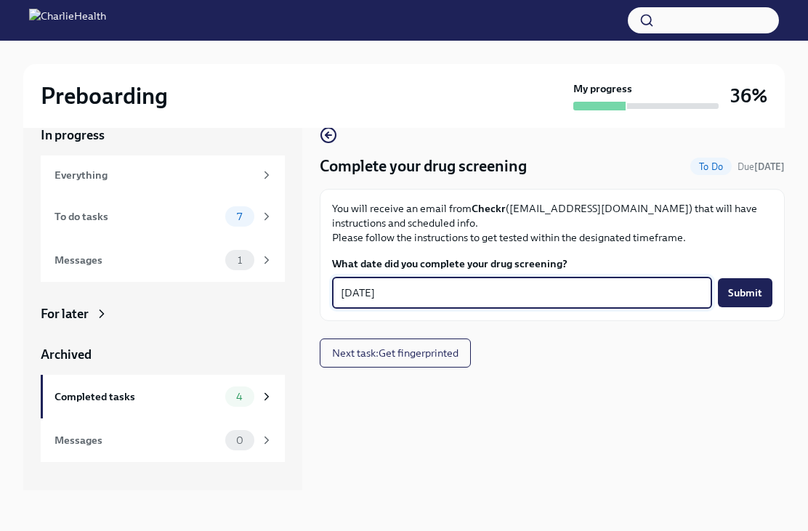
type textarea "[DATE]"
click at [744, 293] on span "Submit" at bounding box center [745, 292] width 34 height 15
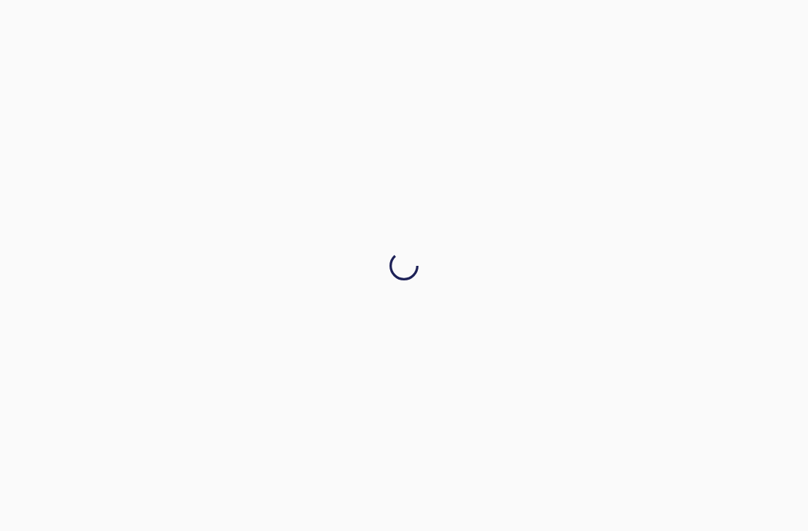
scroll to position [0, 0]
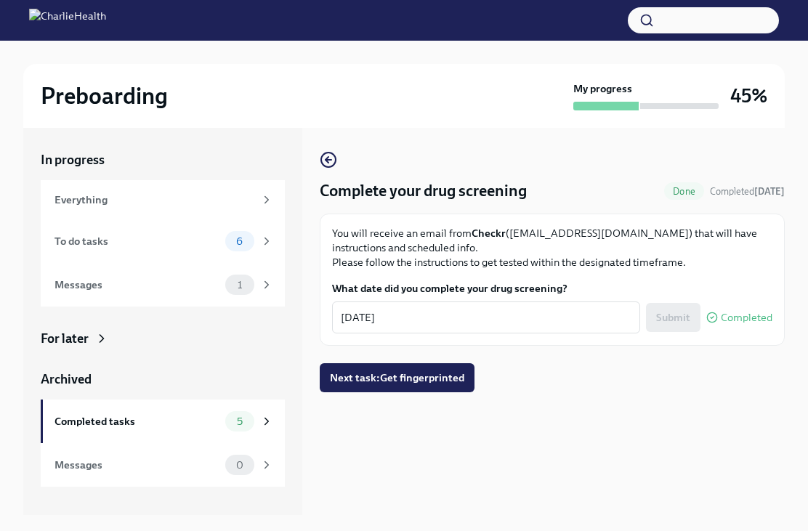
click at [393, 382] on span "Next task : Get fingerprinted" at bounding box center [397, 377] width 134 height 15
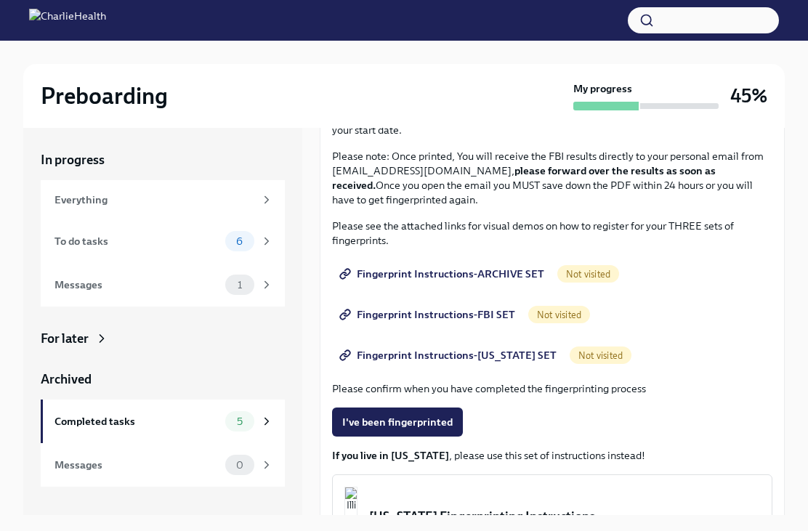
scroll to position [158, 0]
click at [497, 273] on span "Fingerprint Instructions-ARCHIVE SET" at bounding box center [443, 274] width 202 height 15
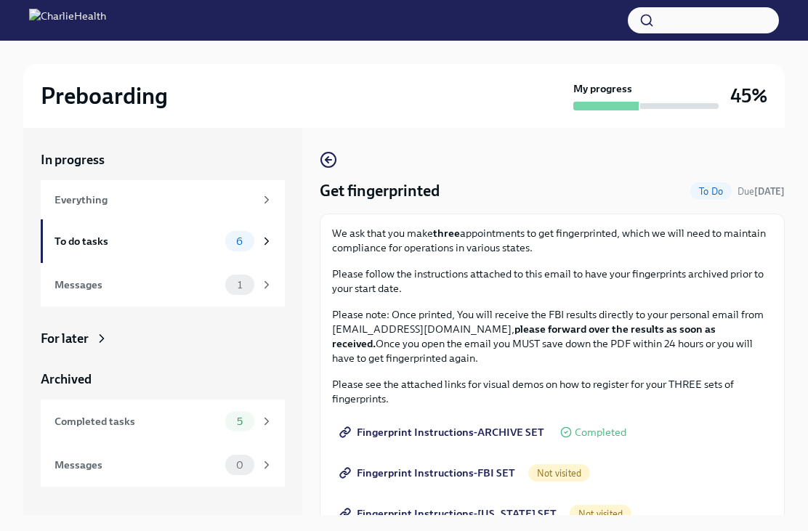
click at [402, 475] on span "Fingerprint Instructions-FBI SET" at bounding box center [428, 473] width 173 height 15
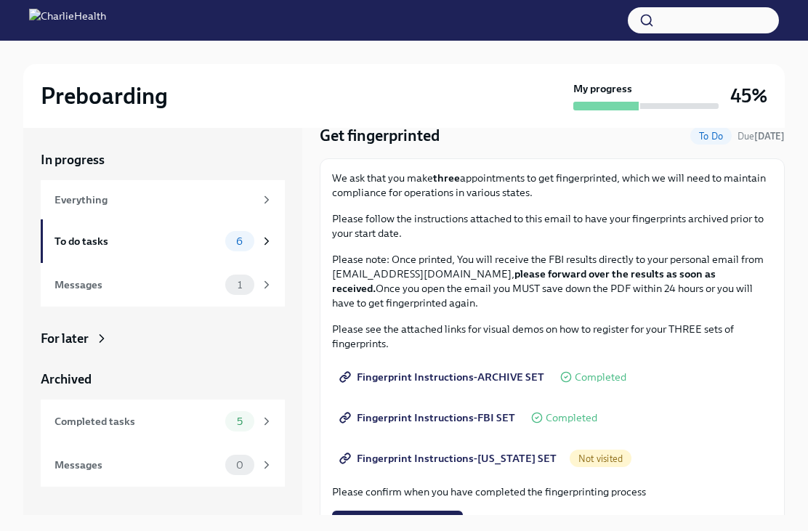
scroll to position [60, 0]
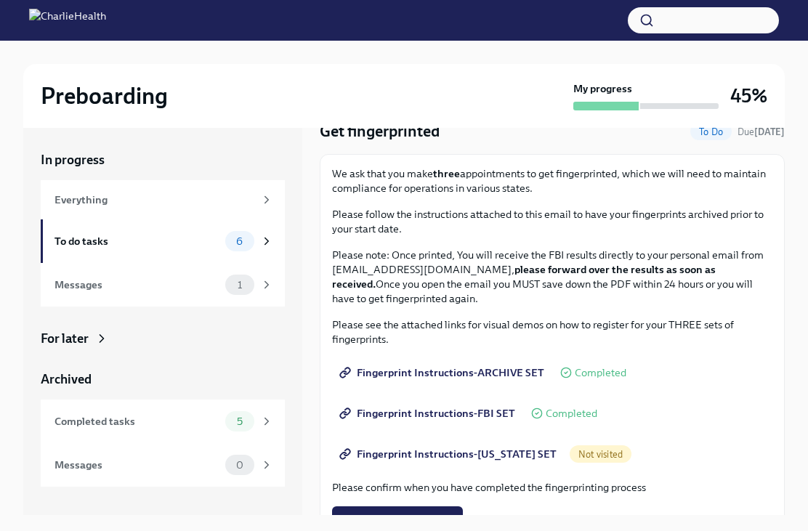
click at [409, 463] on link "Fingerprint Instructions-[US_STATE] SET" at bounding box center [449, 453] width 235 height 29
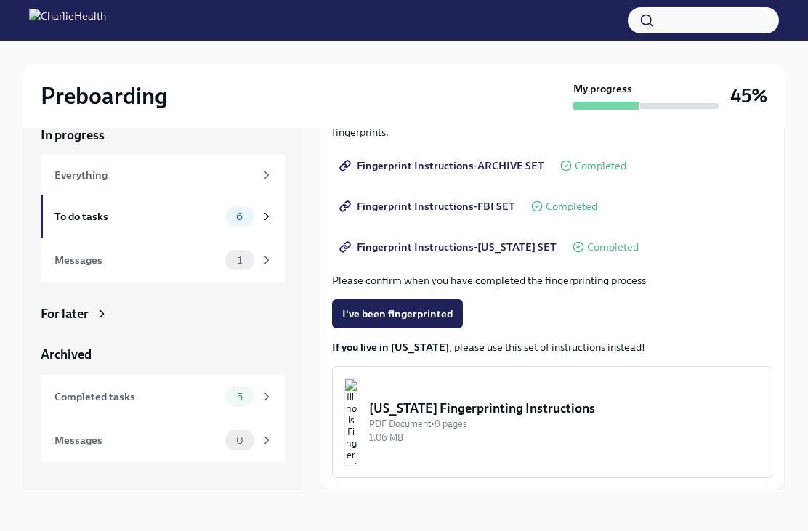
scroll to position [0, 0]
